Goal: Entertainment & Leisure: Consume media (video, audio)

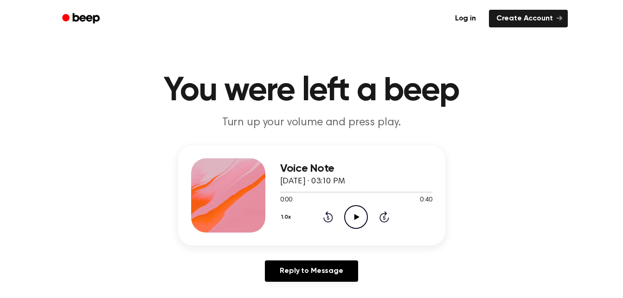
click at [362, 221] on icon "Play Audio" at bounding box center [356, 217] width 24 height 24
click at [356, 217] on icon "Pause Audio" at bounding box center [356, 217] width 24 height 24
drag, startPoint x: 298, startPoint y: 192, endPoint x: 273, endPoint y: 194, distance: 25.2
click at [273, 194] on div "Voice Note [DATE] · 03:10 PM 0:05 0:40 Your browser does not support the [objec…" at bounding box center [311, 195] width 267 height 100
drag, startPoint x: 301, startPoint y: 189, endPoint x: 266, endPoint y: 186, distance: 35.4
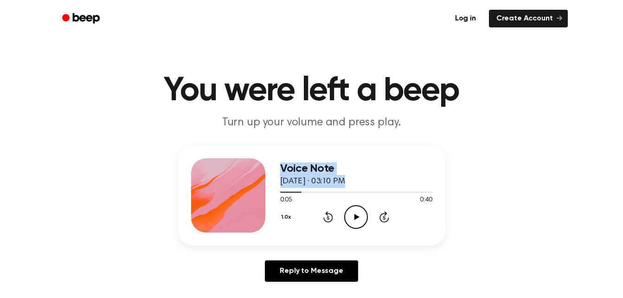
click at [266, 186] on div "Voice Note [DATE] · 03:10 PM 0:05 0:40 Your browser does not support the [objec…" at bounding box center [311, 195] width 267 height 100
drag, startPoint x: 266, startPoint y: 186, endPoint x: 300, endPoint y: 193, distance: 34.5
click at [300, 193] on span at bounding box center [297, 191] width 7 height 7
drag, startPoint x: 300, startPoint y: 193, endPoint x: 281, endPoint y: 192, distance: 19.0
click at [281, 192] on div at bounding box center [356, 191] width 152 height 7
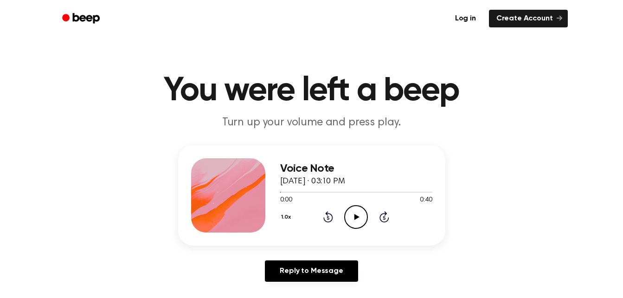
click at [348, 214] on icon "Play Audio" at bounding box center [356, 217] width 24 height 24
click at [353, 217] on icon "Pause Audio" at bounding box center [356, 217] width 24 height 24
click at [358, 213] on icon "Play Audio" at bounding box center [356, 217] width 24 height 24
click at [311, 192] on div at bounding box center [356, 191] width 152 height 7
drag, startPoint x: 310, startPoint y: 192, endPoint x: 305, endPoint y: 191, distance: 4.7
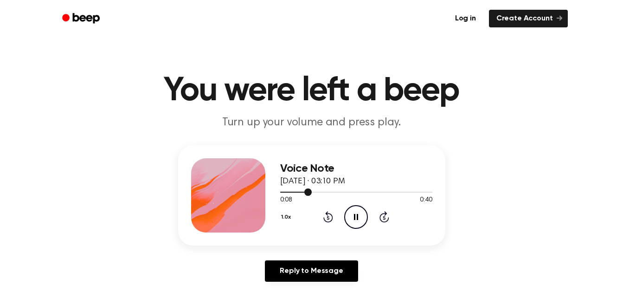
click at [305, 191] on span at bounding box center [307, 191] width 7 height 7
